Goal: Answer question/provide support

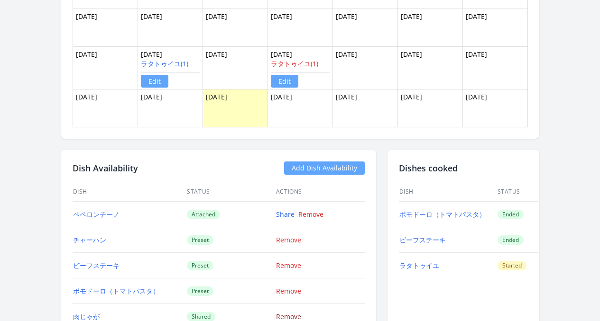
scroll to position [387, 0]
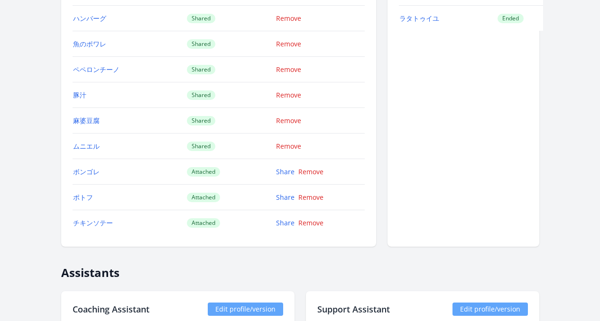
scroll to position [1080, 0]
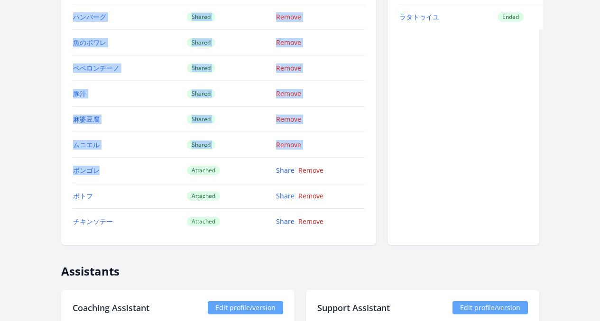
drag, startPoint x: 34, startPoint y: 161, endPoint x: 84, endPoint y: 174, distance: 51.6
click at [84, 174] on div "Dish Availability Add Dish Availability Dish Status Actions チャーハン Preset Remove…" at bounding box center [218, 9] width 315 height 472
click at [87, 178] on td "ボンゴレ" at bounding box center [130, 171] width 114 height 26
drag, startPoint x: 35, startPoint y: 164, endPoint x: 86, endPoint y: 171, distance: 51.6
click at [86, 171] on div "Dish Availability Add Dish Availability Dish Status Actions チャーハン Preset Remove…" at bounding box center [218, 9] width 315 height 472
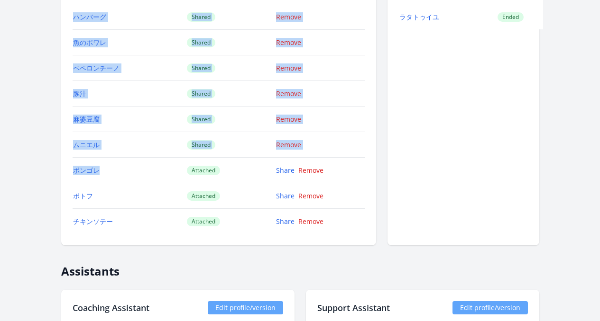
click at [57, 182] on div "Takahashi Mizuki ID: 485 | jp | Joined almost 2 years ago Account Status State …" at bounding box center [299, 187] width 485 height 2456
